Goal: Information Seeking & Learning: Learn about a topic

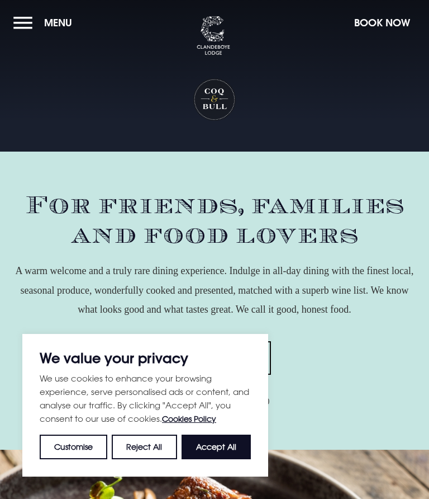
click at [221, 444] on button "Accept All" at bounding box center [216, 446] width 69 height 25
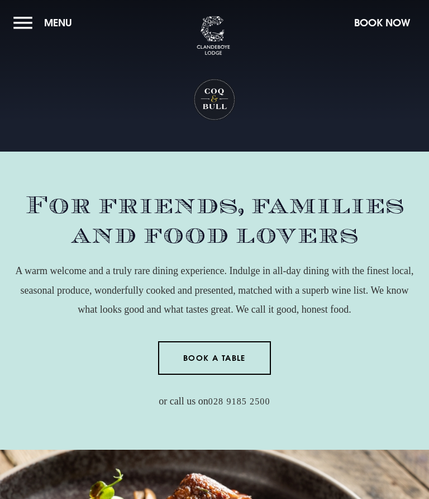
checkbox input "true"
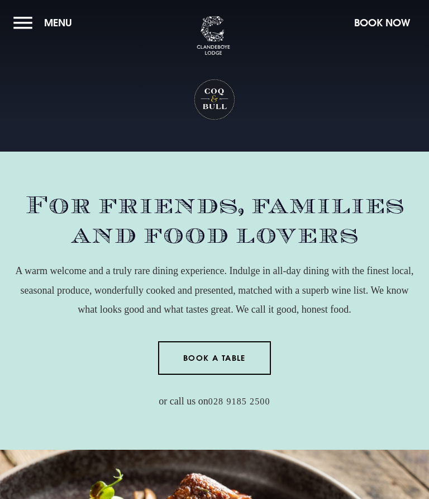
click at [27, 24] on button "Menu" at bounding box center [45, 23] width 64 height 24
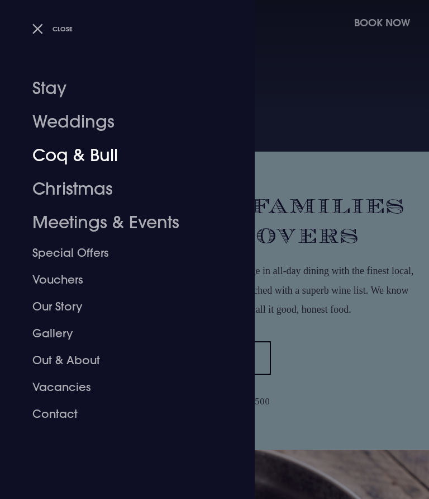
click at [98, 157] on link "Coq & Bull" at bounding box center [120, 156] width 177 height 34
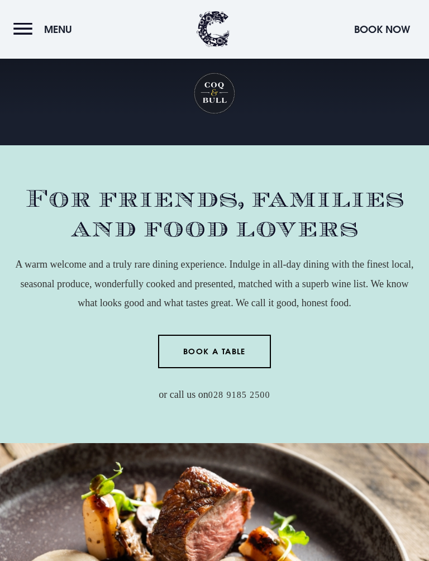
scroll to position [1239, 0]
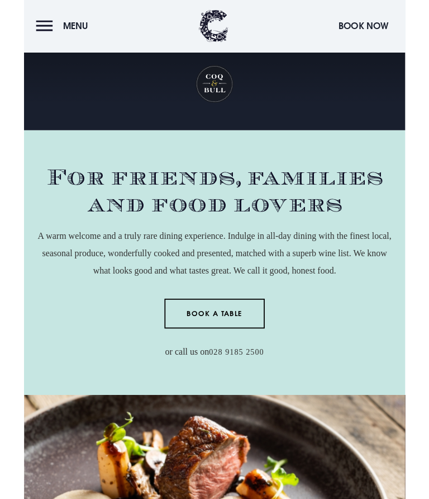
scroll to position [1271, 0]
